Goal: Obtain resource: Download file/media

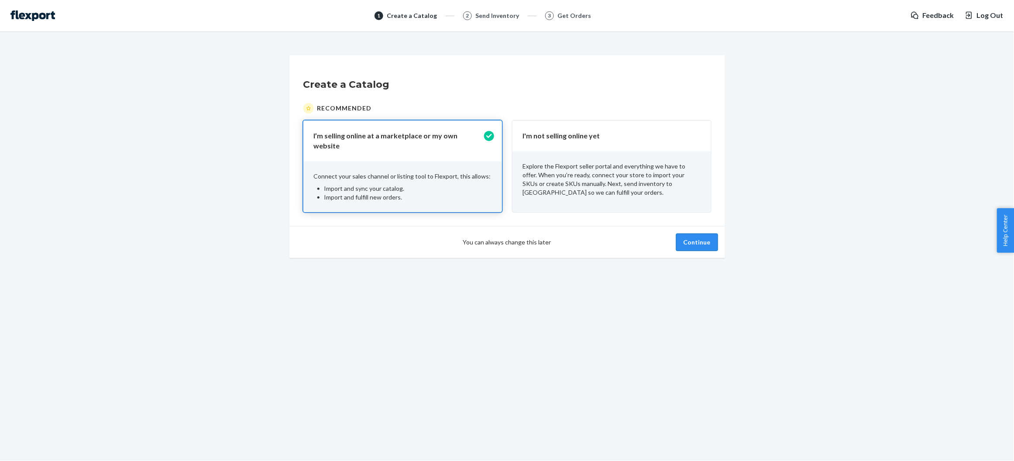
click at [694, 239] on button "Continue" at bounding box center [697, 241] width 42 height 17
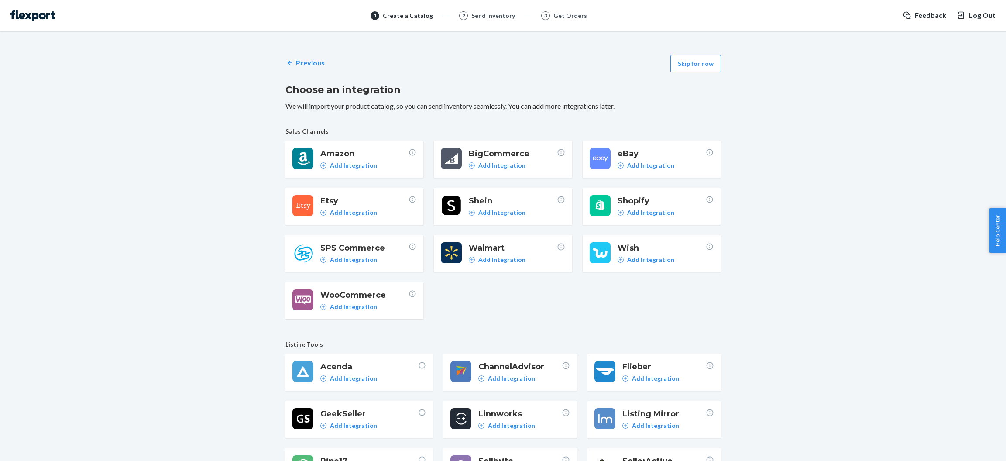
click at [703, 73] on div "Previous Skip for now Choose an integration We will import your product catalog…" at bounding box center [502, 320] width 435 height 540
click at [704, 67] on button "Skip for now" at bounding box center [695, 63] width 51 height 17
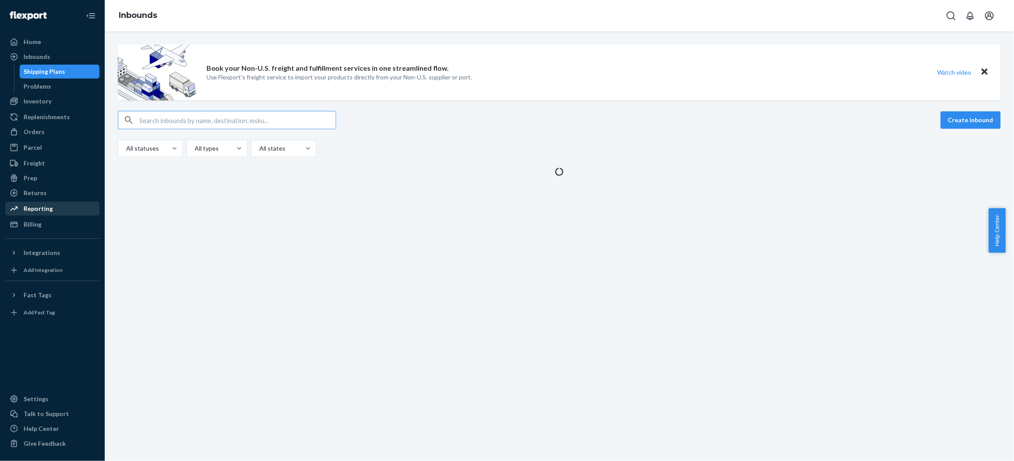
click at [29, 208] on div "Reporting" at bounding box center [38, 208] width 29 height 9
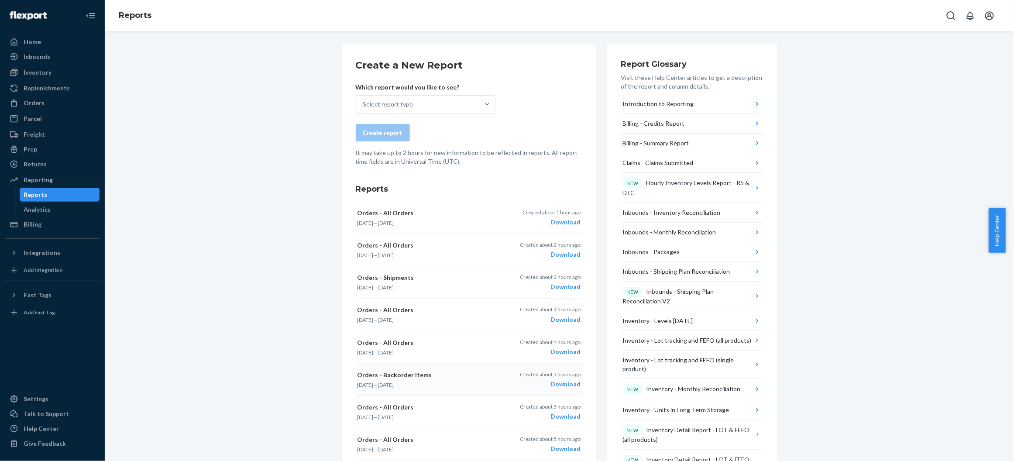
click at [551, 379] on div "Created about 5 hours ago Download" at bounding box center [550, 379] width 61 height 18
